Goal: Task Accomplishment & Management: Use online tool/utility

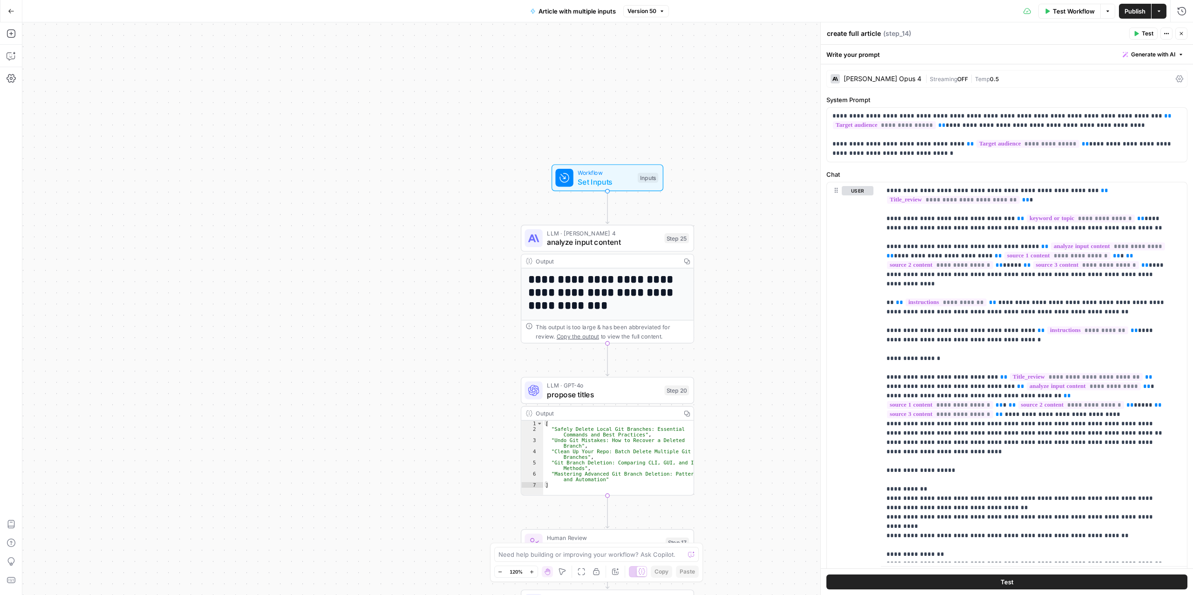
scroll to position [299, 0]
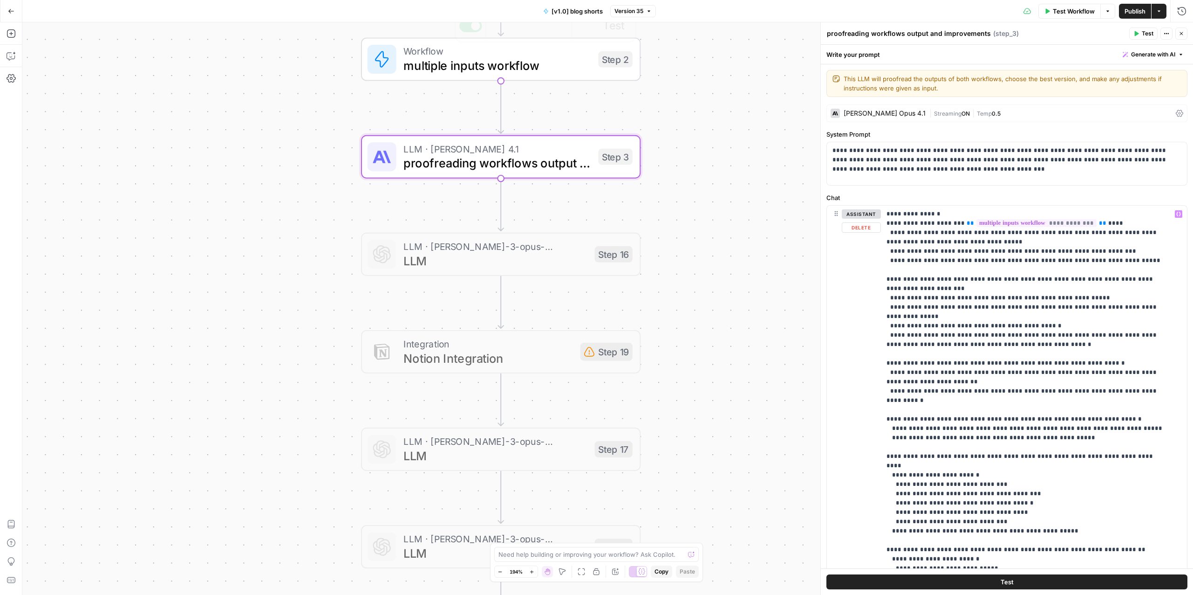
scroll to position [345, 0]
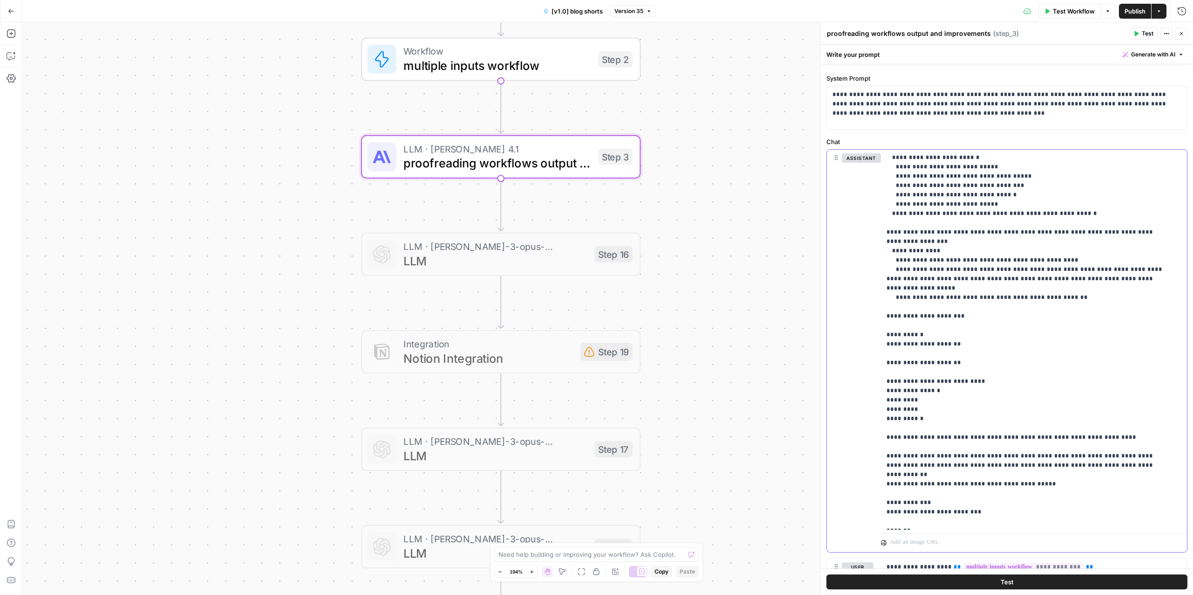
click at [949, 229] on p "**********" at bounding box center [1027, 167] width 281 height 718
click at [981, 267] on p "**********" at bounding box center [1027, 167] width 281 height 718
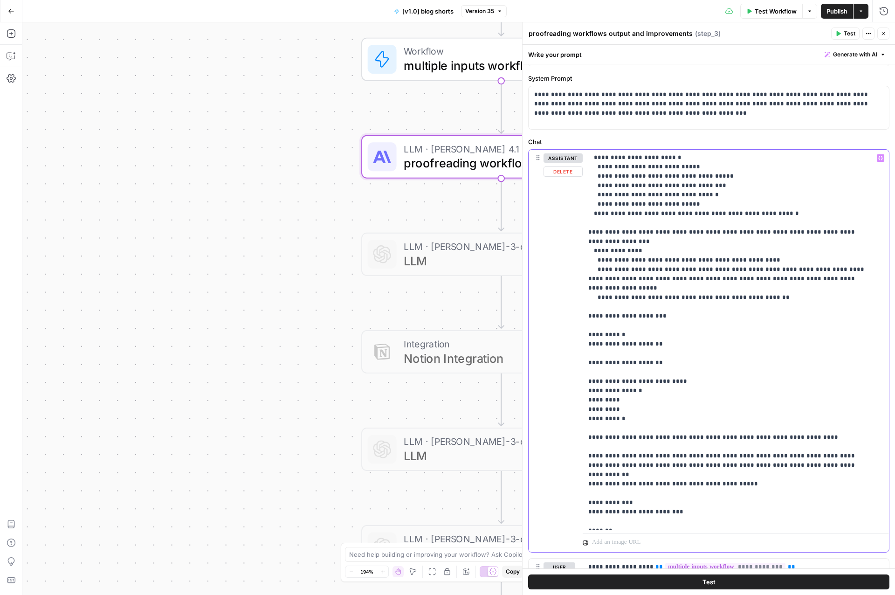
click at [758, 316] on p "**********" at bounding box center [728, 167] width 281 height 718
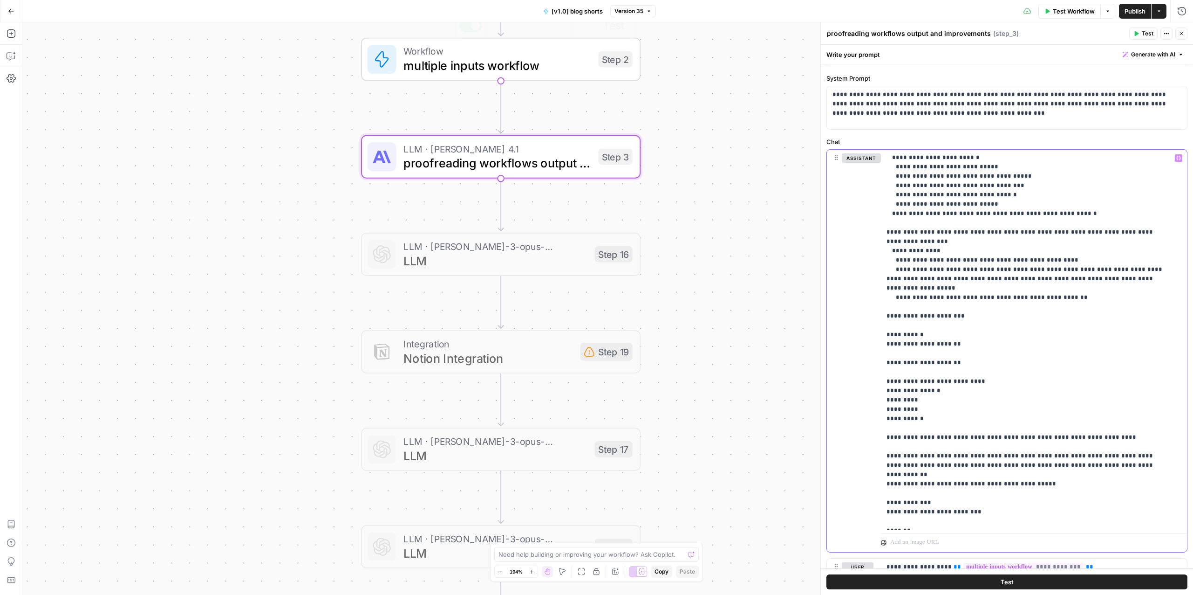
click at [937, 218] on p "**********" at bounding box center [1027, 167] width 281 height 718
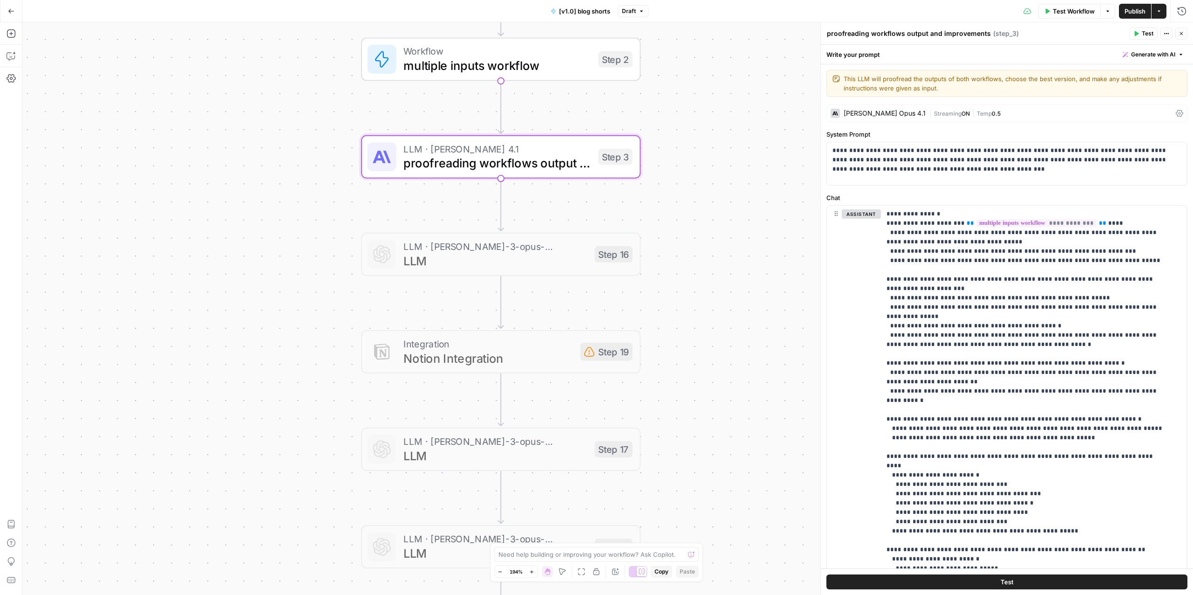
click at [1127, 13] on span "Publish" at bounding box center [1135, 11] width 21 height 9
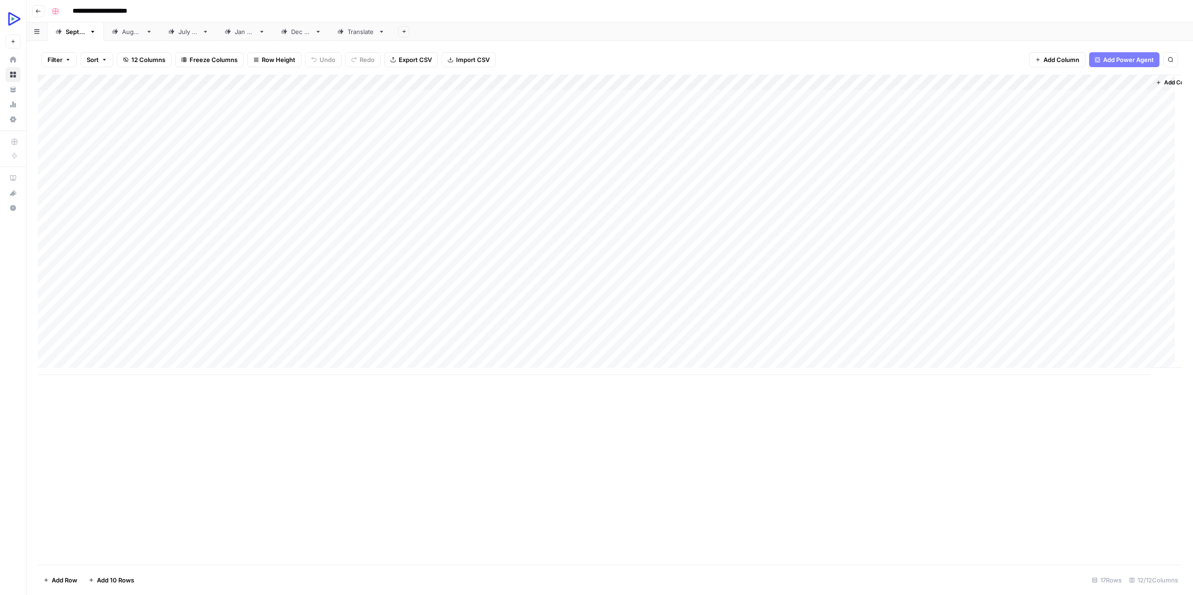
click at [1087, 99] on div "Add Column" at bounding box center [610, 225] width 1145 height 300
click at [1090, 97] on div "Add Column" at bounding box center [610, 225] width 1145 height 300
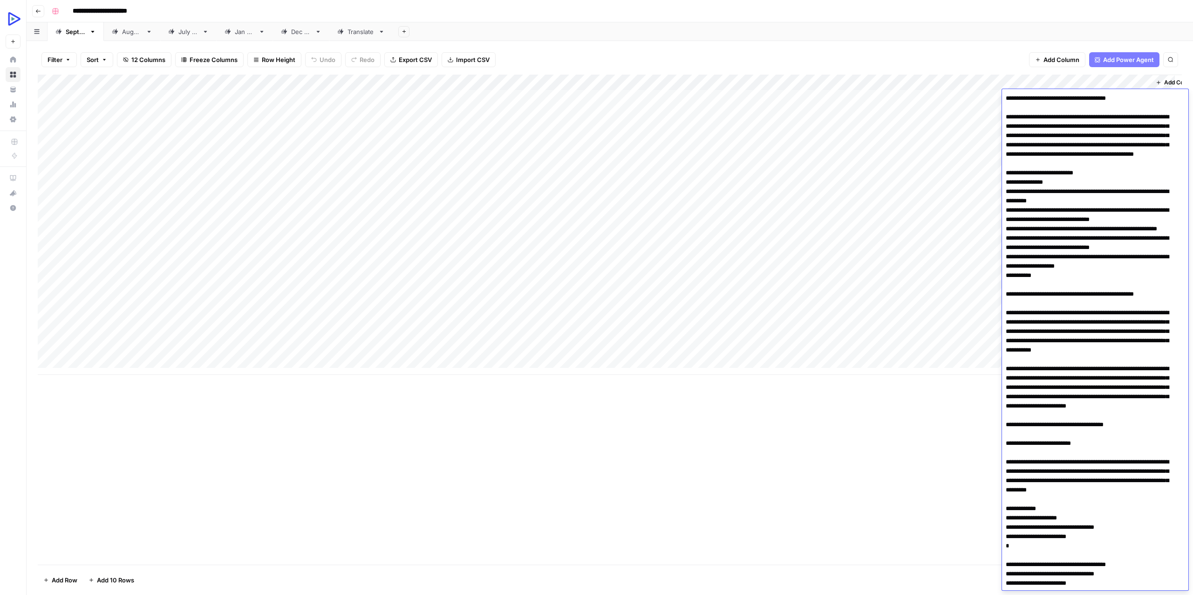
drag, startPoint x: 1014, startPoint y: 99, endPoint x: 1159, endPoint y: 96, distance: 145.0
click at [977, 18] on header "**********" at bounding box center [610, 11] width 1167 height 22
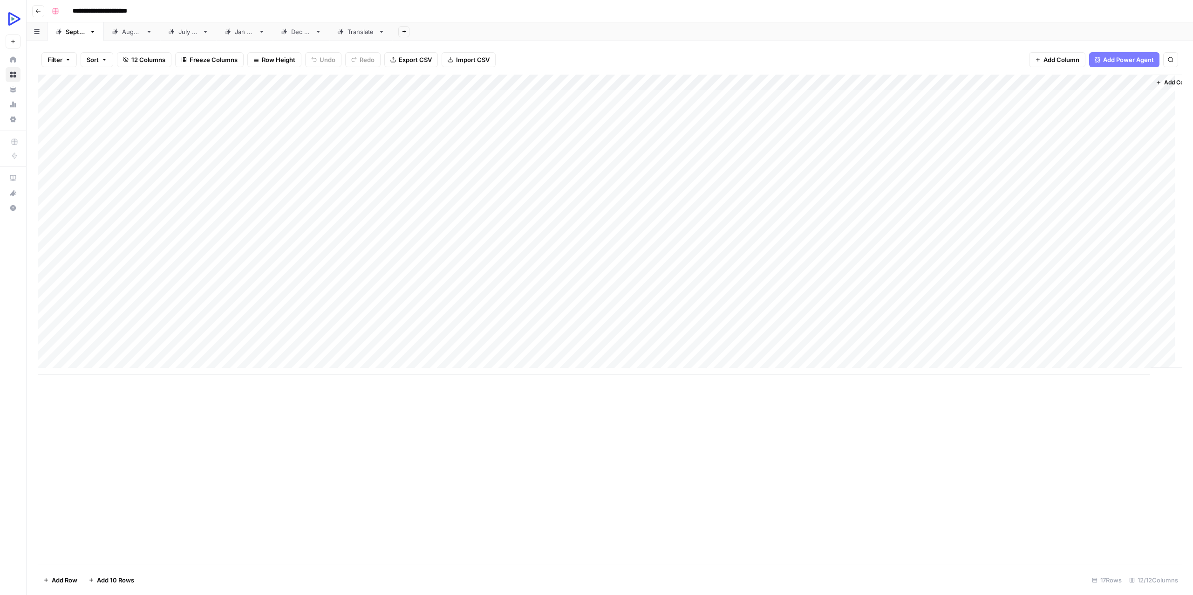
click at [964, 80] on div "Add Column" at bounding box center [610, 225] width 1145 height 300
click at [963, 49] on div "Filter Sort 12 Columns Freeze Columns Row Height Undo Redo Export CSV Import CS…" at bounding box center [610, 60] width 1145 height 30
click at [975, 97] on div "Add Column" at bounding box center [610, 225] width 1145 height 300
click at [931, 96] on div "Add Column" at bounding box center [610, 225] width 1145 height 300
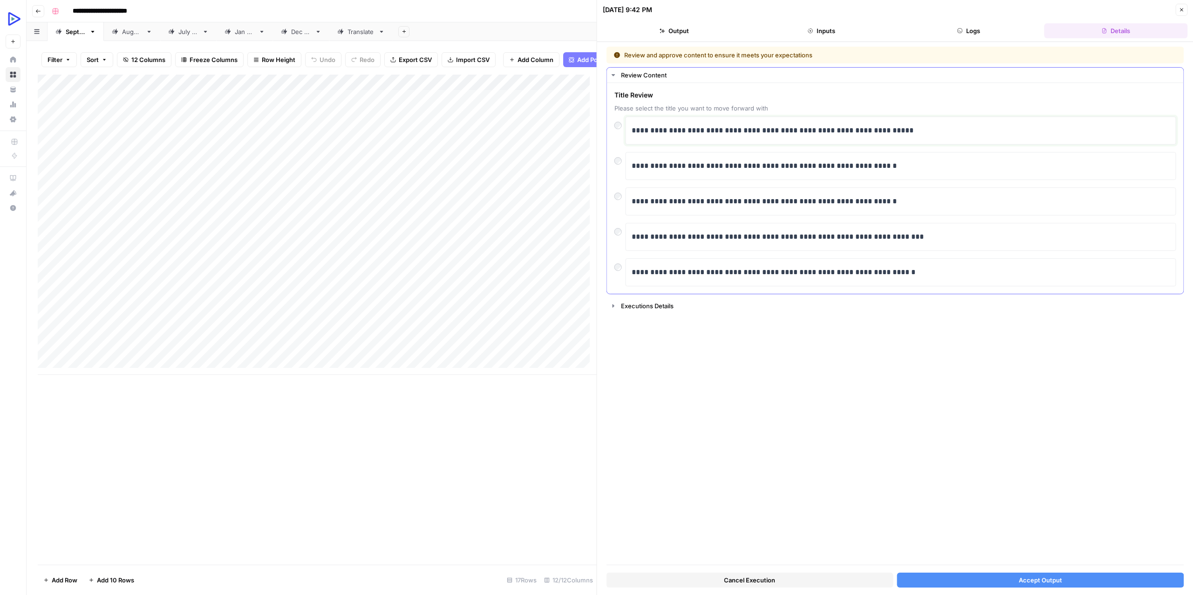
click at [681, 136] on p "**********" at bounding box center [901, 130] width 539 height 12
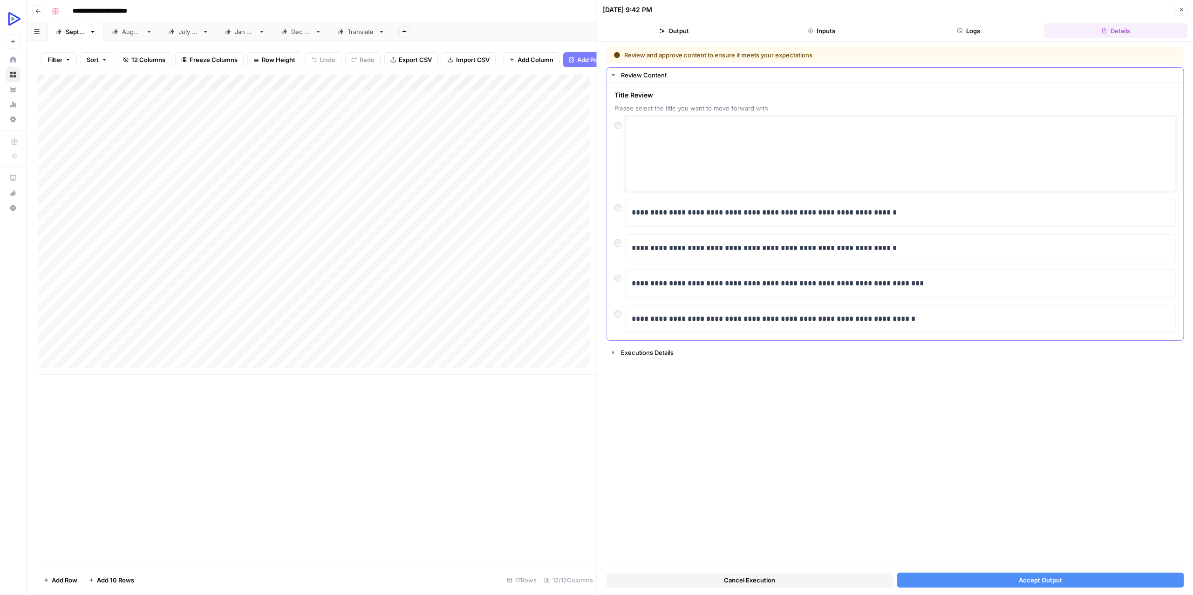
click at [681, 136] on textarea at bounding box center [901, 154] width 539 height 66
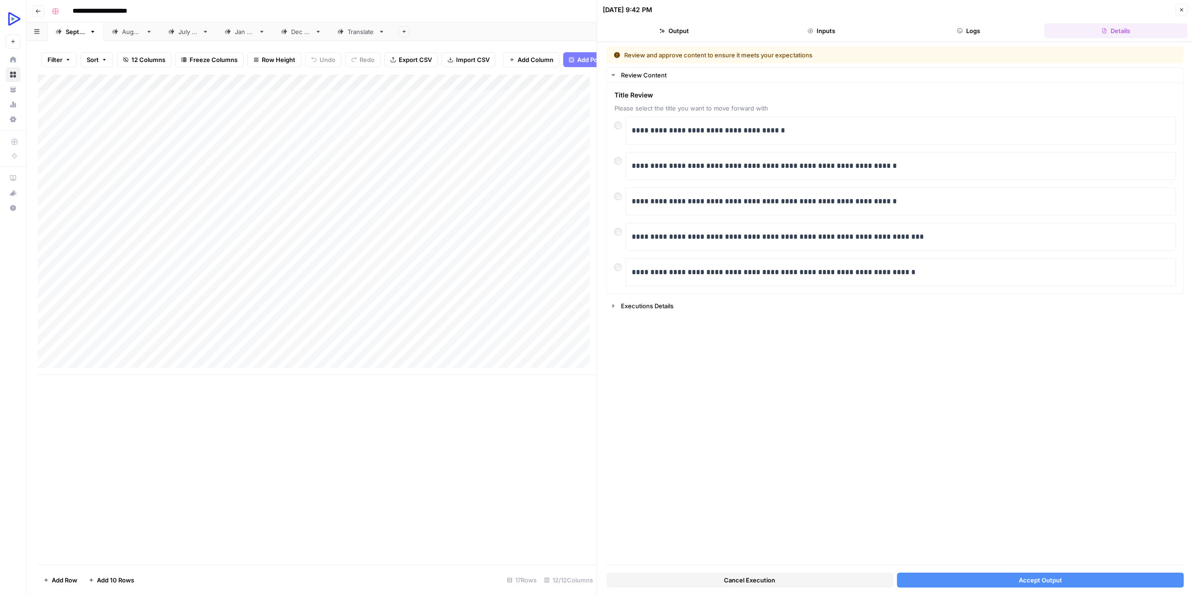
click at [986, 576] on button "Accept Output" at bounding box center [1040, 579] width 287 height 15
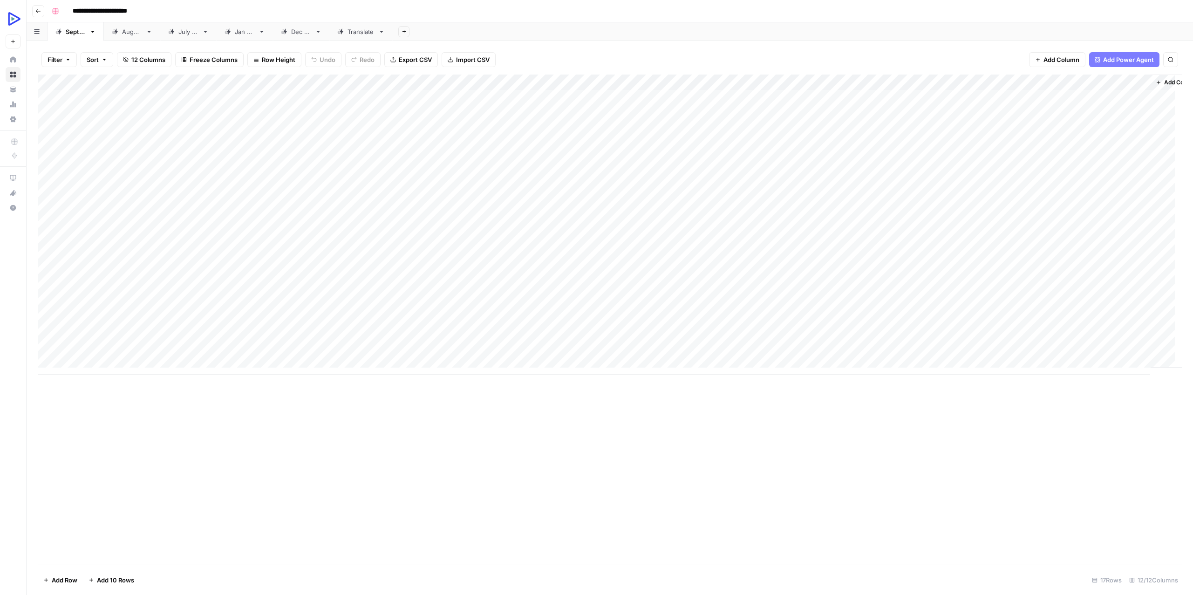
click at [1110, 95] on div "Add Column" at bounding box center [610, 225] width 1145 height 300
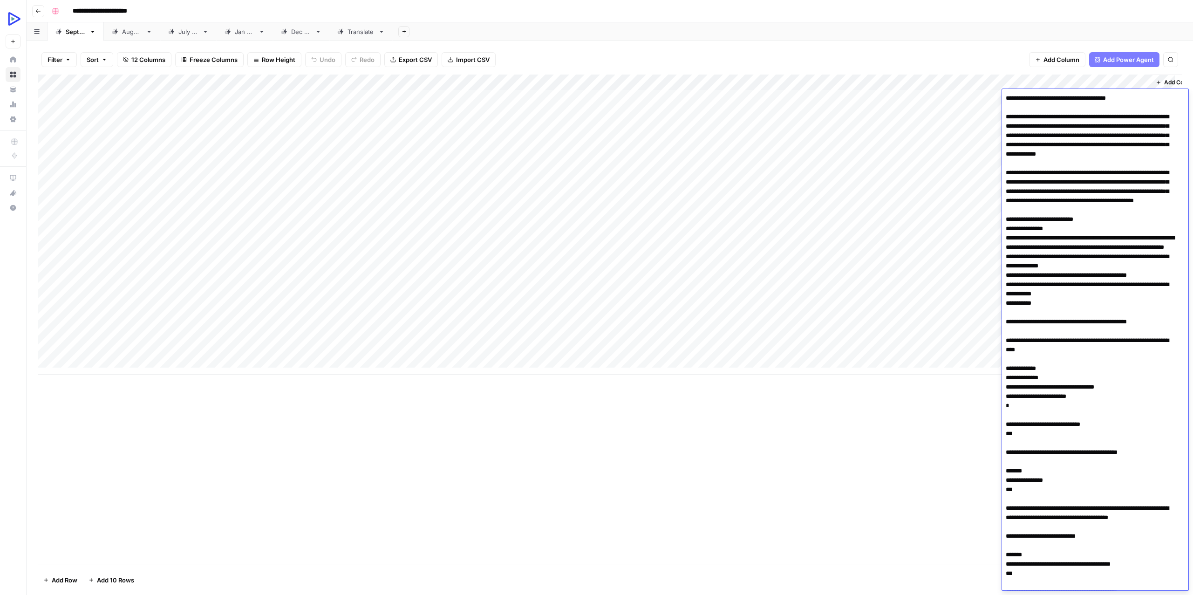
scroll to position [3429, 0]
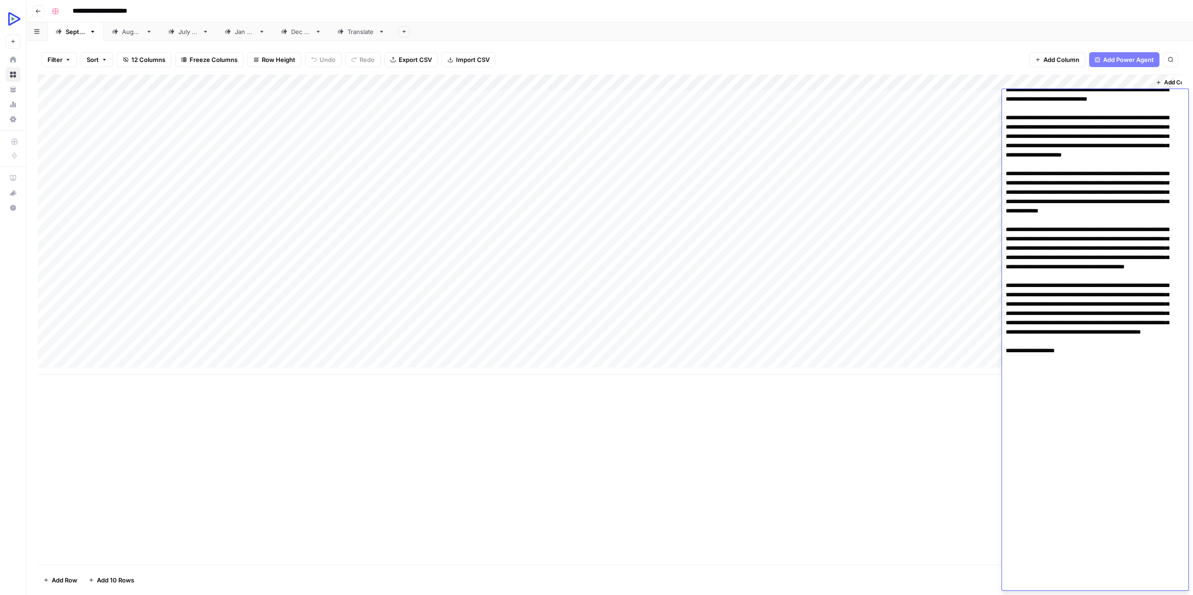
click at [846, 132] on div "Add Column" at bounding box center [610, 225] width 1145 height 300
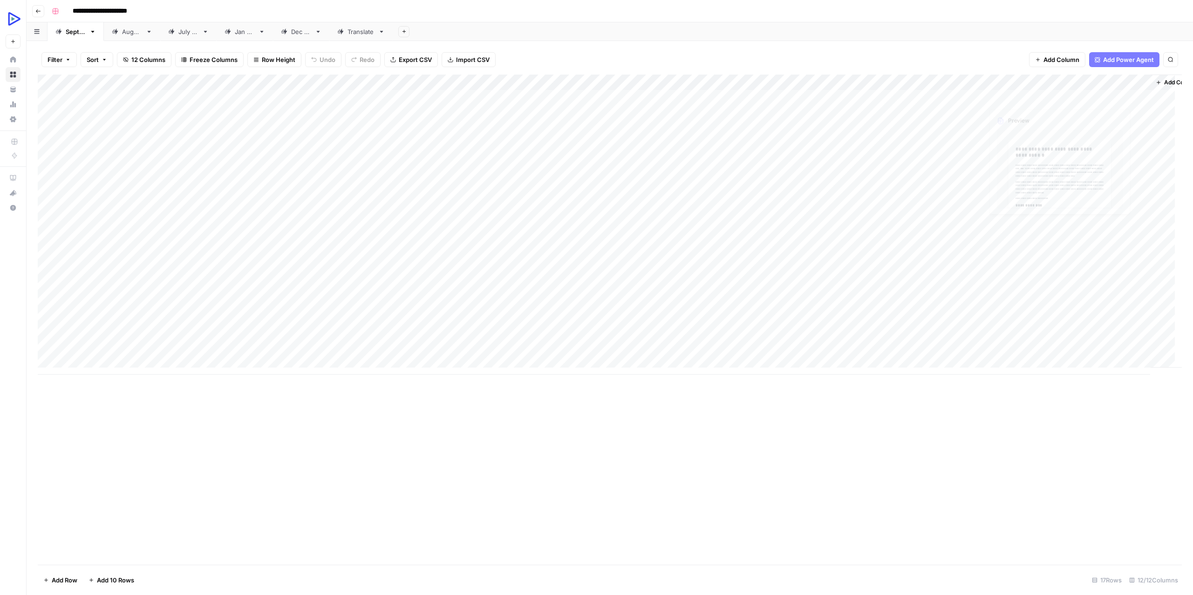
click at [1088, 95] on div "Add Column" at bounding box center [610, 225] width 1145 height 300
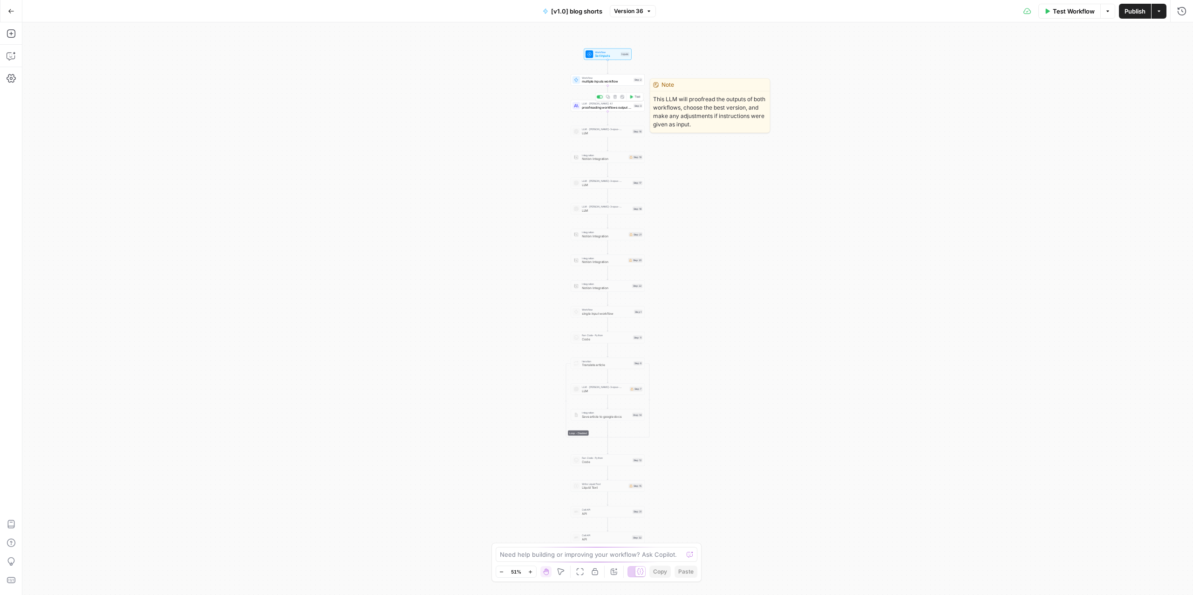
click at [606, 104] on span "LLM · [PERSON_NAME] 4.1" at bounding box center [606, 104] width 49 height 4
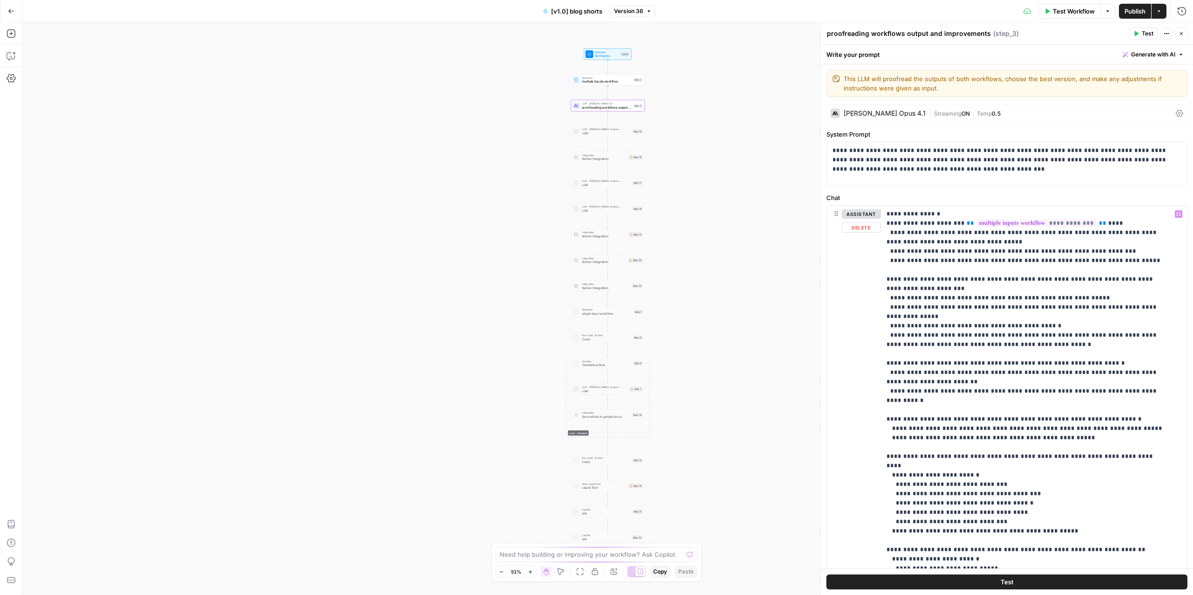
scroll to position [112, 0]
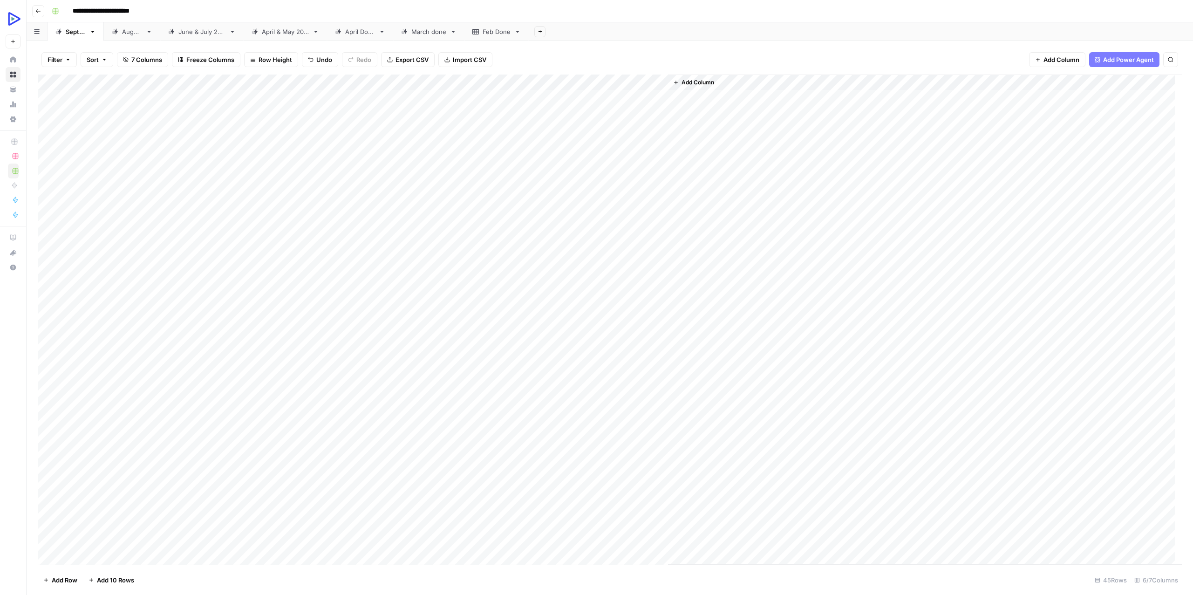
click at [909, 118] on div "Add Column" at bounding box center [925, 320] width 514 height 490
click at [648, 96] on div "Add Column" at bounding box center [610, 320] width 1145 height 490
click at [663, 103] on textarea at bounding box center [657, 98] width 149 height 13
paste textarea "**********"
type textarea "**********"
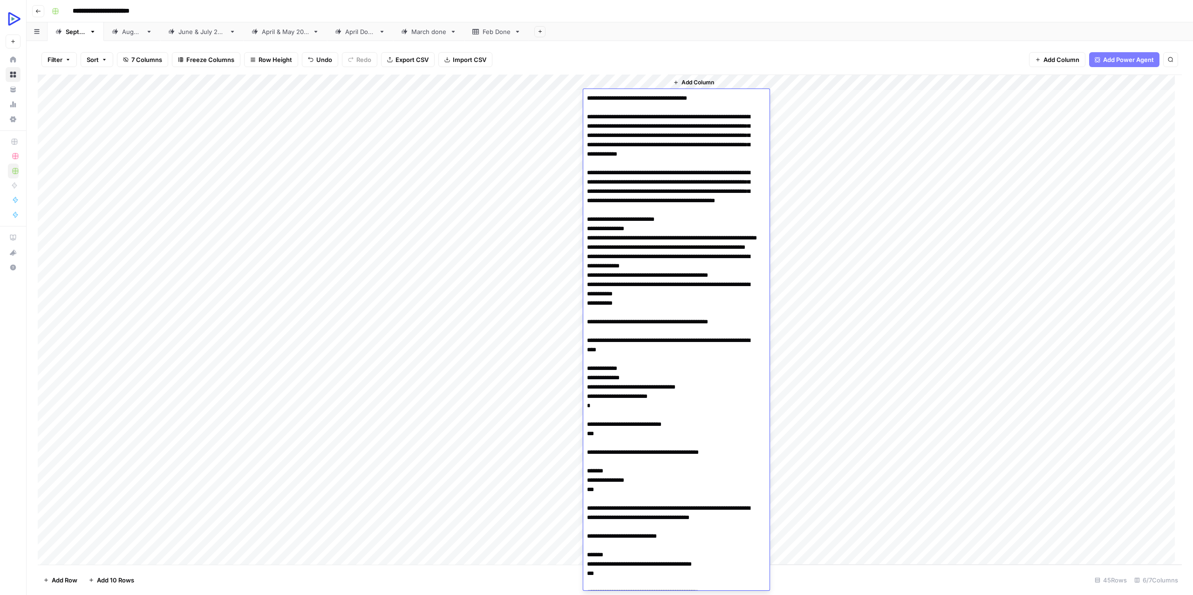
scroll to position [3426, 0]
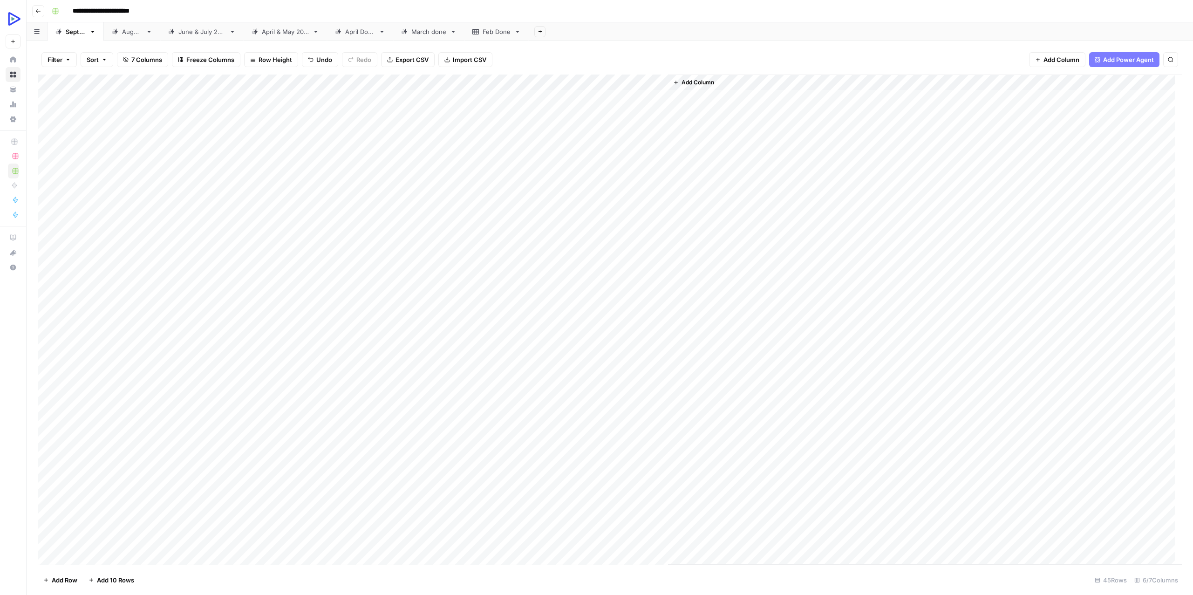
click at [900, 172] on div "Add Column" at bounding box center [925, 320] width 514 height 490
click at [619, 95] on div "Add Column" at bounding box center [610, 320] width 1145 height 490
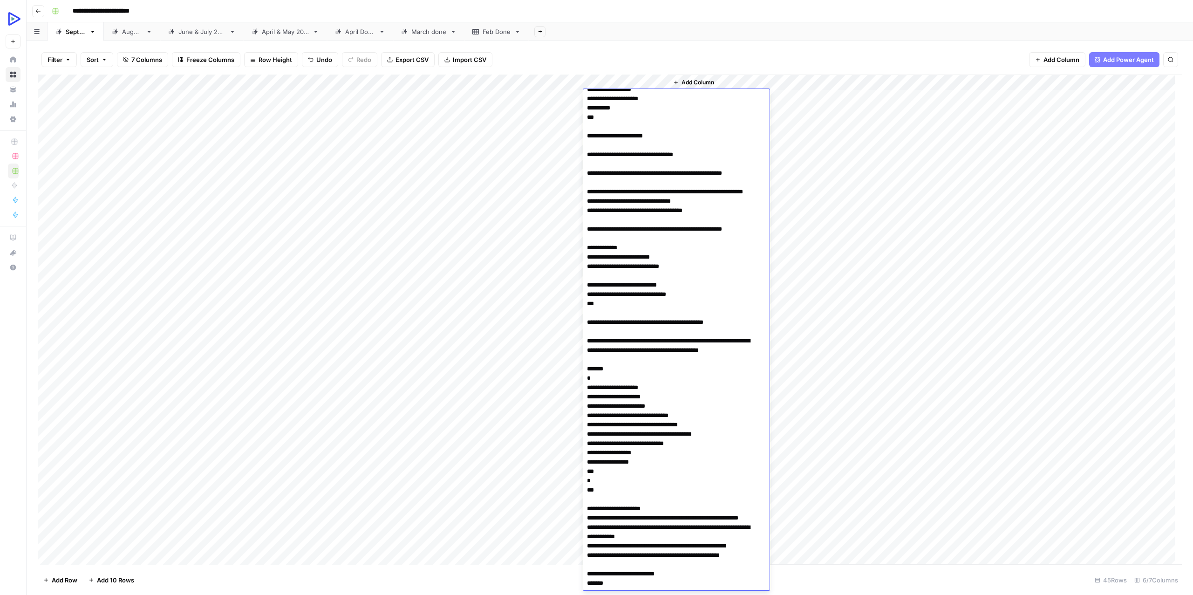
scroll to position [1695, 0]
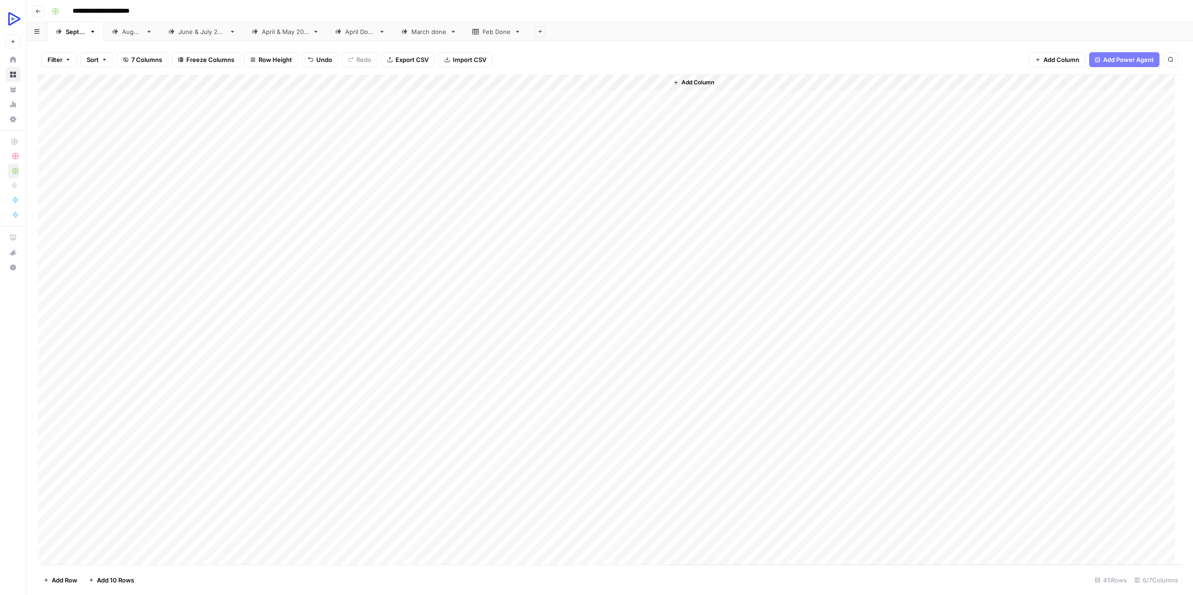
click at [888, 226] on div "Add Column" at bounding box center [925, 320] width 514 height 490
click at [482, 99] on div "Add Column" at bounding box center [610, 320] width 1145 height 490
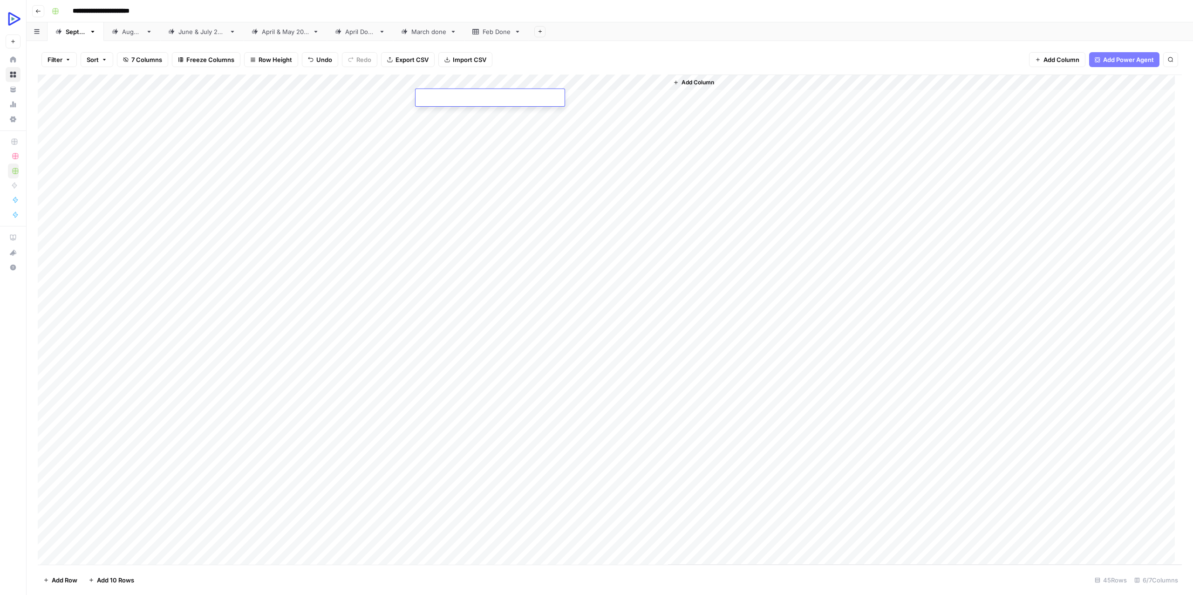
scroll to position [0, 0]
type textarea "**********"
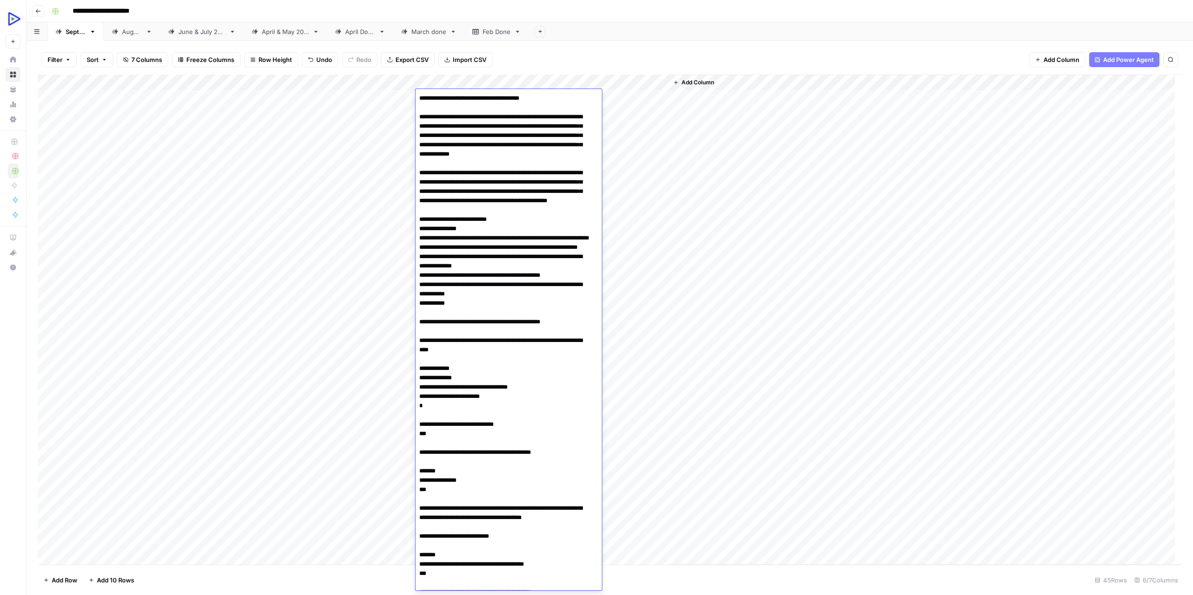
scroll to position [3426, 0]
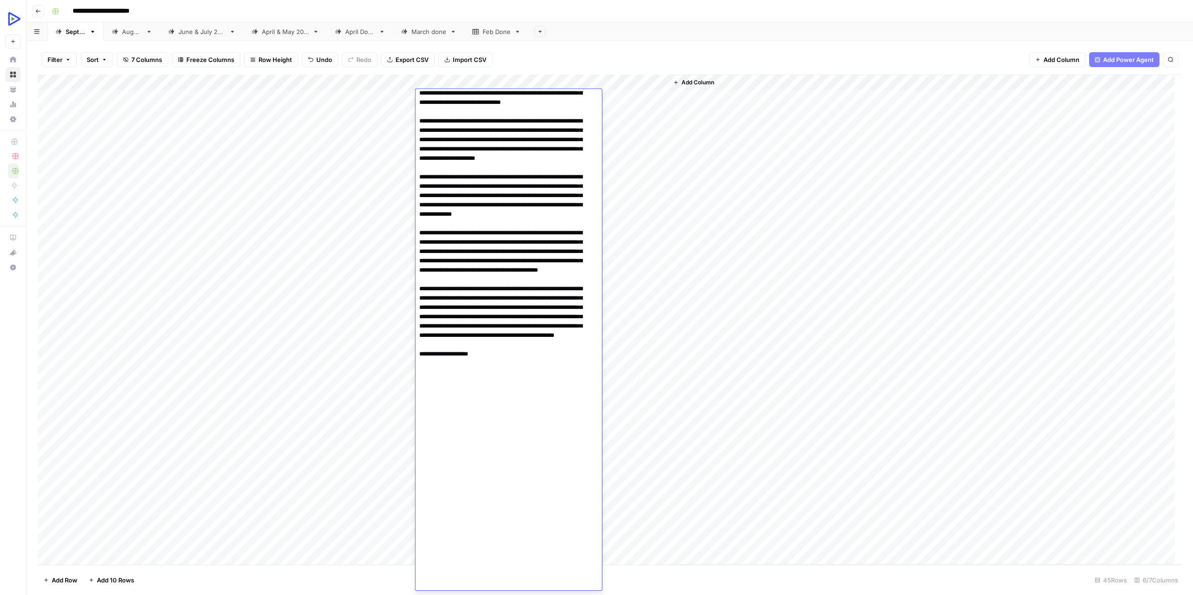
click at [707, 125] on div "Add Column" at bounding box center [925, 320] width 514 height 490
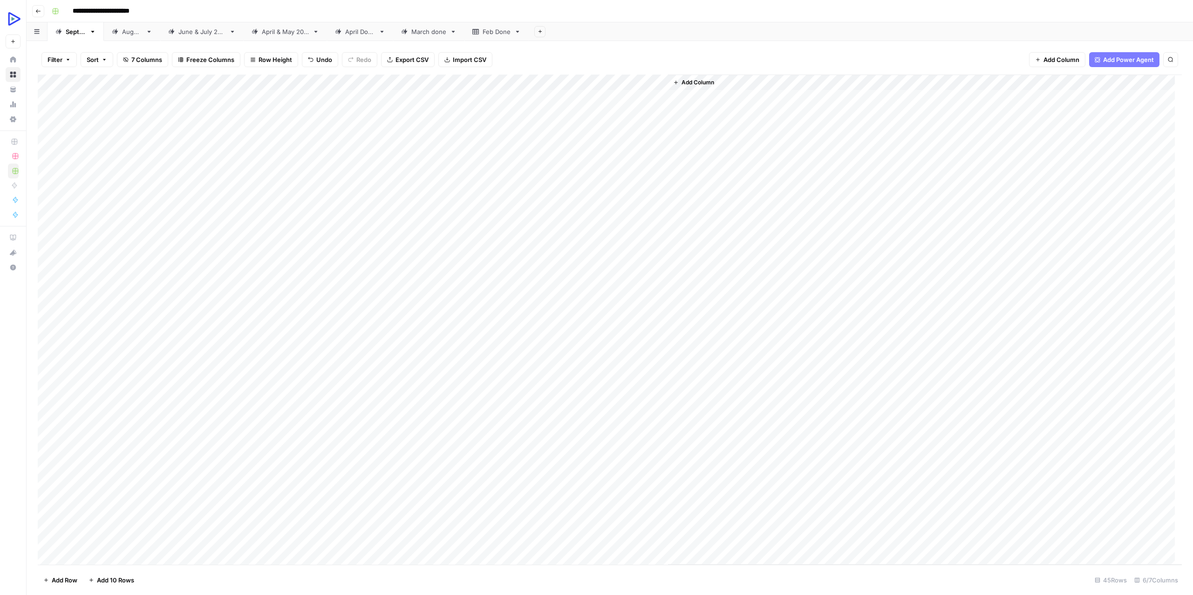
click at [624, 99] on div "Add Column" at bounding box center [610, 320] width 1145 height 490
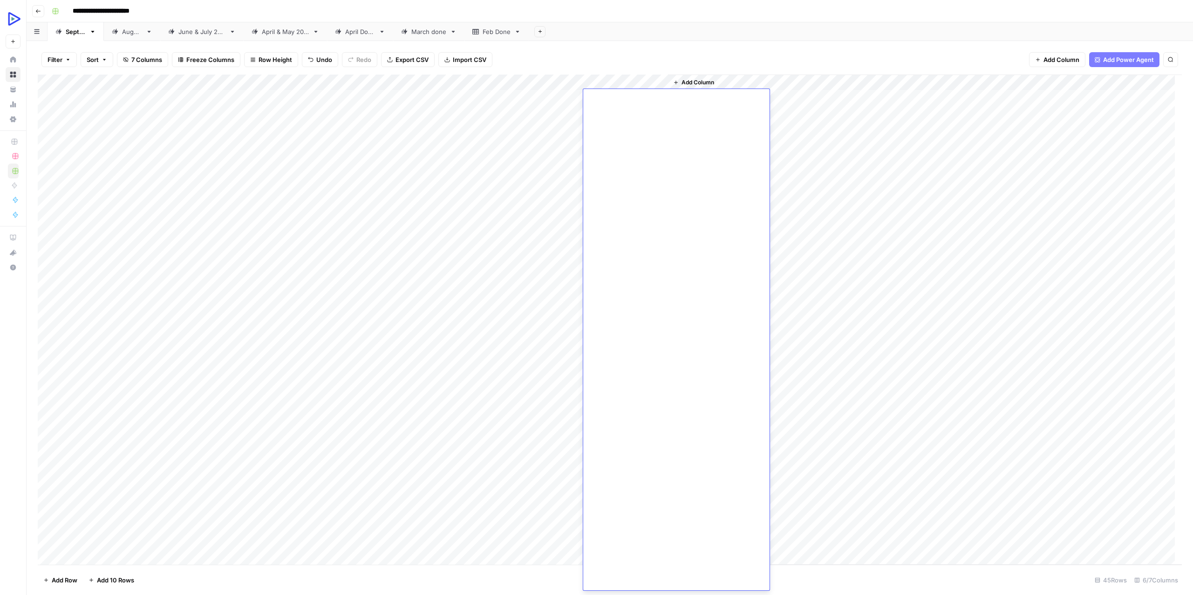
scroll to position [0, 0]
click at [451, 97] on div "Add Column" at bounding box center [610, 320] width 1145 height 490
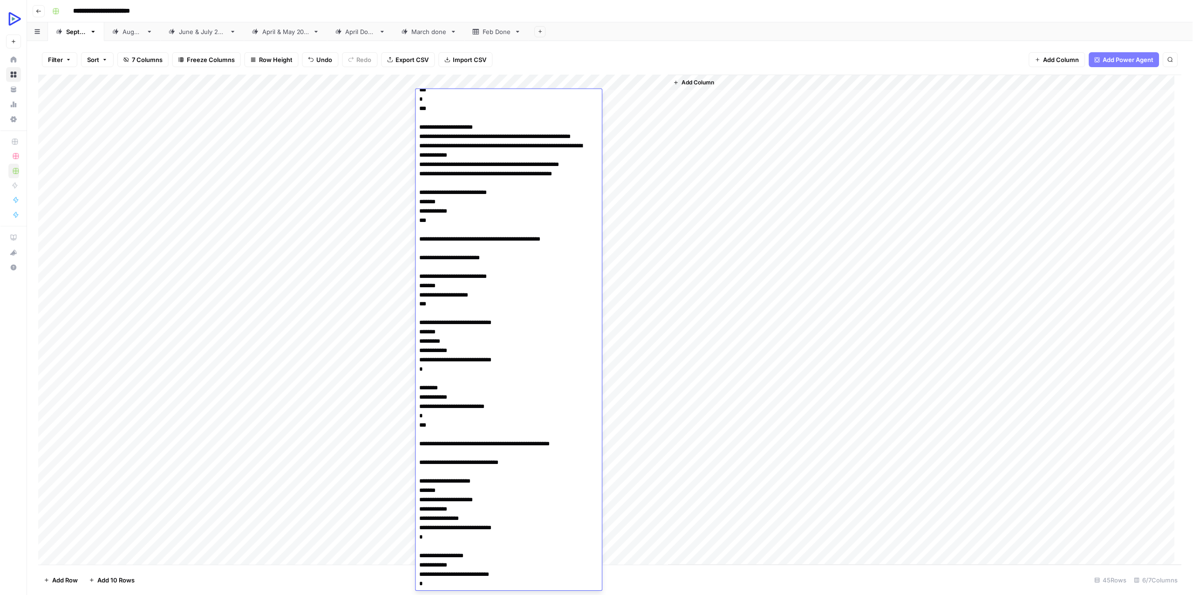
scroll to position [1751, 0]
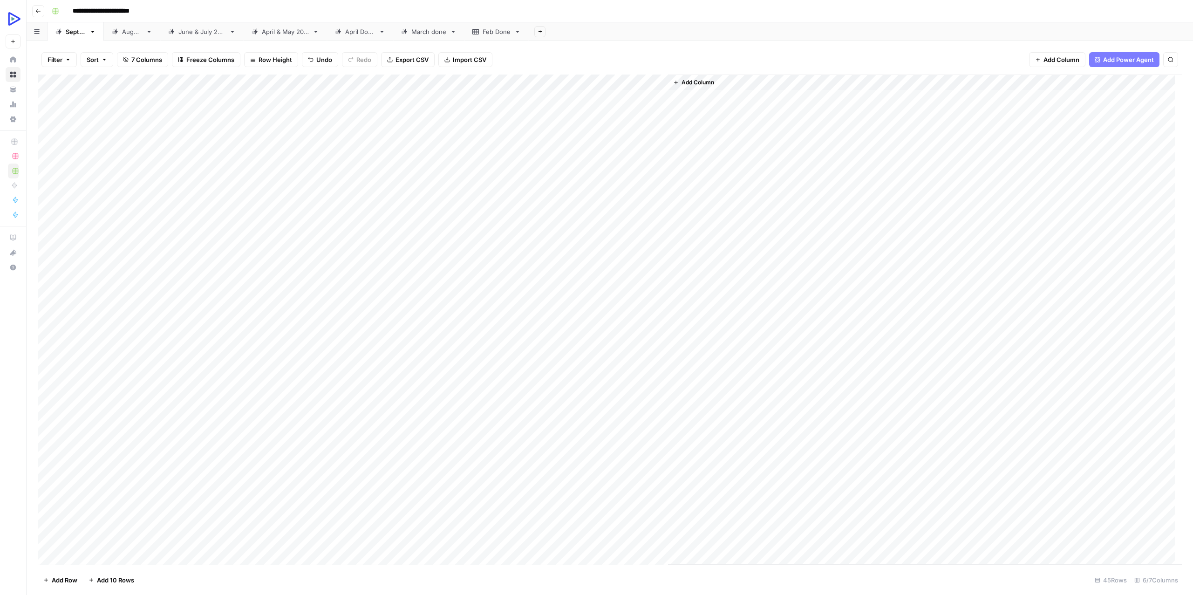
click at [734, 247] on div "Add Column" at bounding box center [925, 320] width 514 height 490
click at [617, 98] on div "Add Column" at bounding box center [610, 320] width 1145 height 490
click at [734, 152] on div "Add Column" at bounding box center [925, 320] width 514 height 490
click at [574, 93] on div "Add Column" at bounding box center [610, 320] width 1145 height 490
click at [626, 99] on div "Add Column" at bounding box center [610, 320] width 1145 height 490
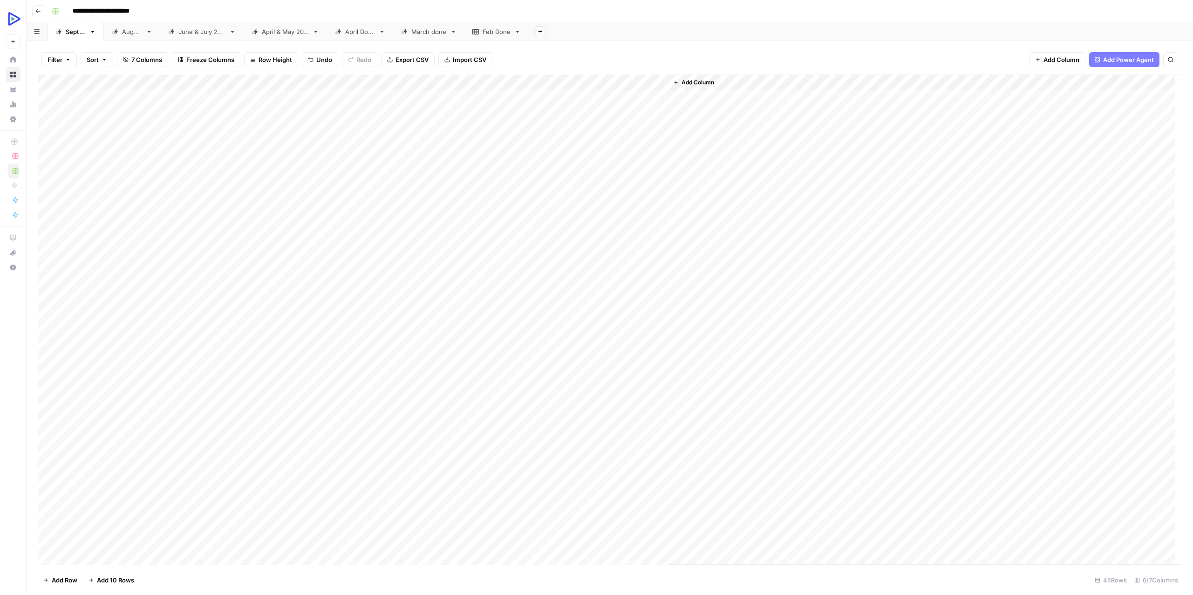
click at [626, 99] on div "Add Column" at bounding box center [610, 320] width 1145 height 490
click at [626, 99] on icon at bounding box center [626, 97] width 7 height 7
